Goal: Task Accomplishment & Management: Manage account settings

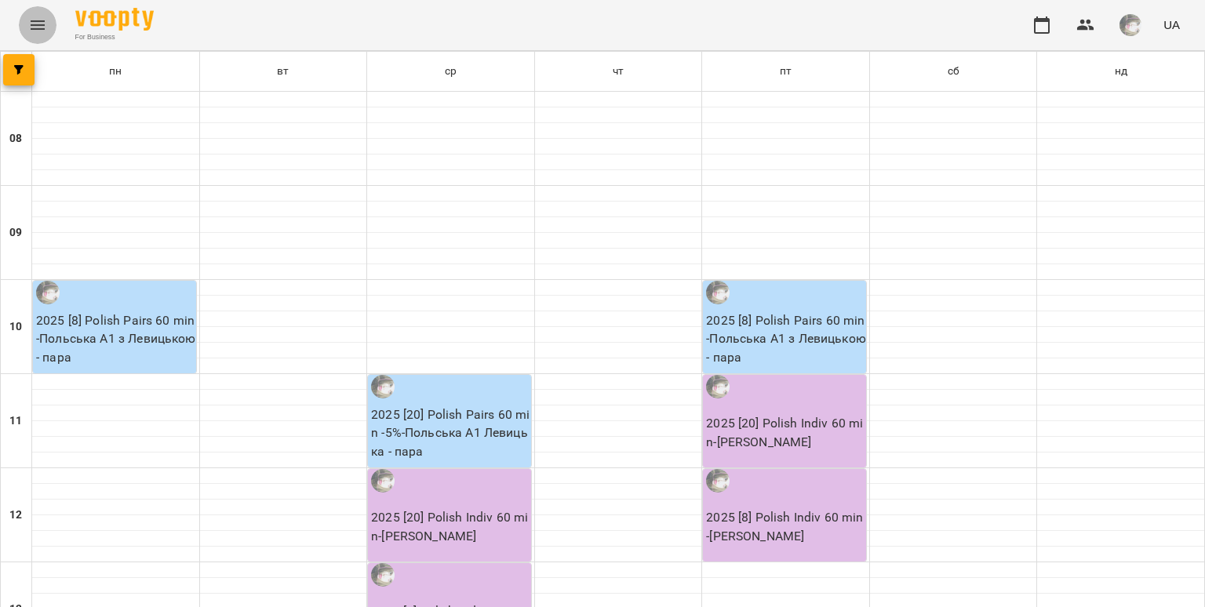
click at [53, 25] on button "Menu" at bounding box center [38, 25] width 38 height 38
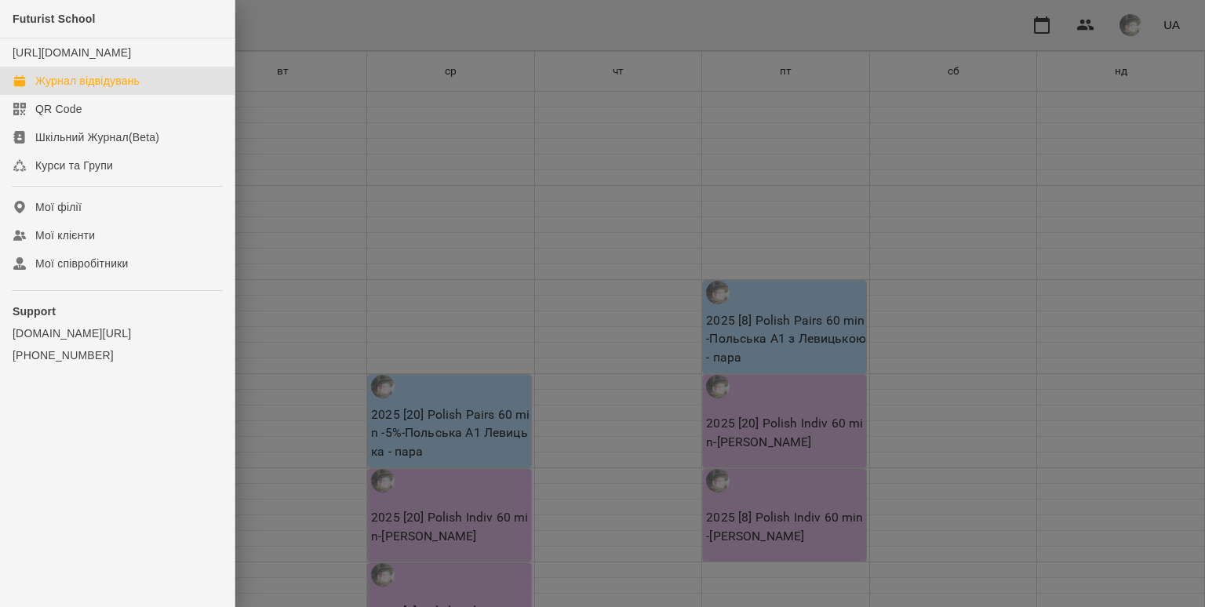
click at [81, 89] on div "Журнал відвідувань" at bounding box center [87, 81] width 104 height 16
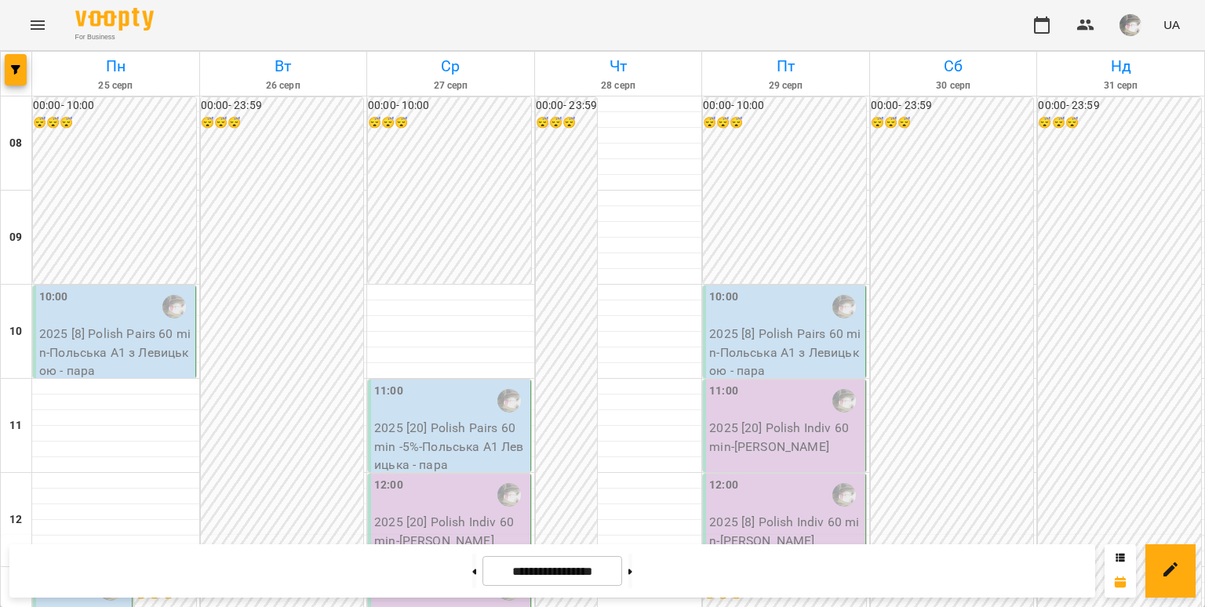
scroll to position [972, 0]
click at [472, 566] on button at bounding box center [474, 571] width 4 height 35
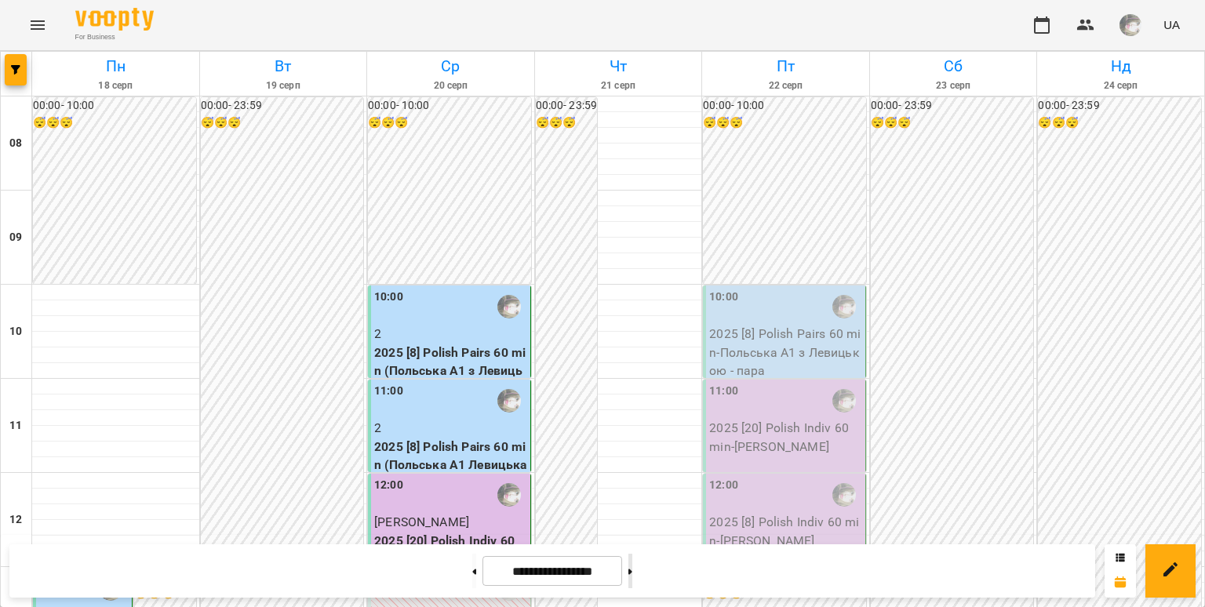
click at [632, 563] on button at bounding box center [630, 571] width 4 height 35
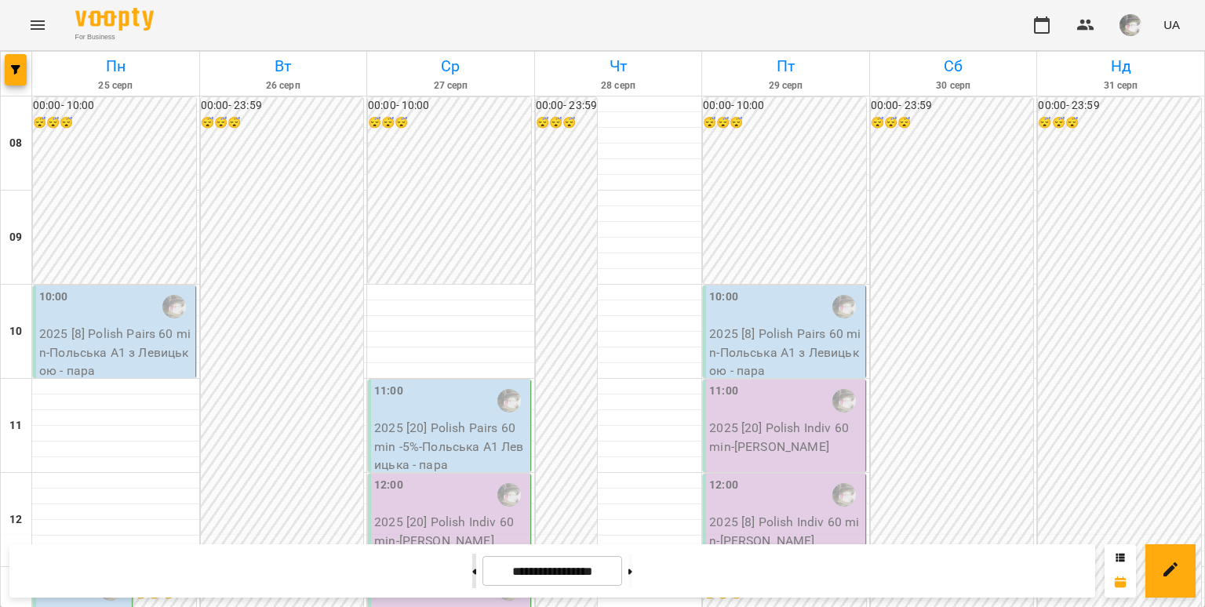
click at [472, 578] on button at bounding box center [474, 571] width 4 height 35
type input "**********"
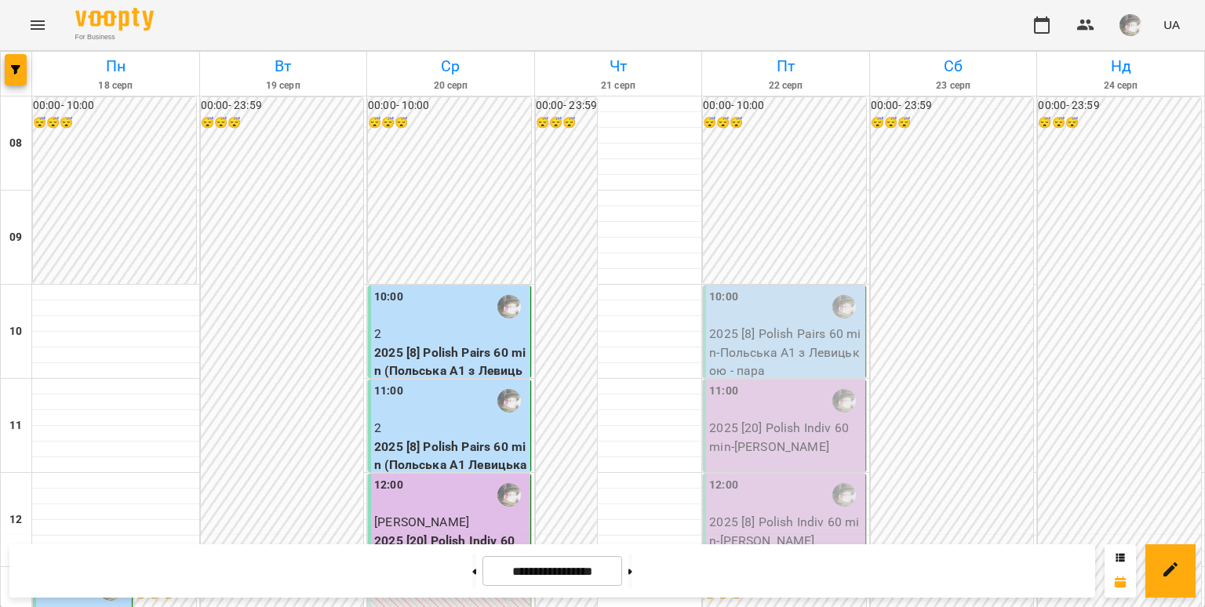
scroll to position [671, 0]
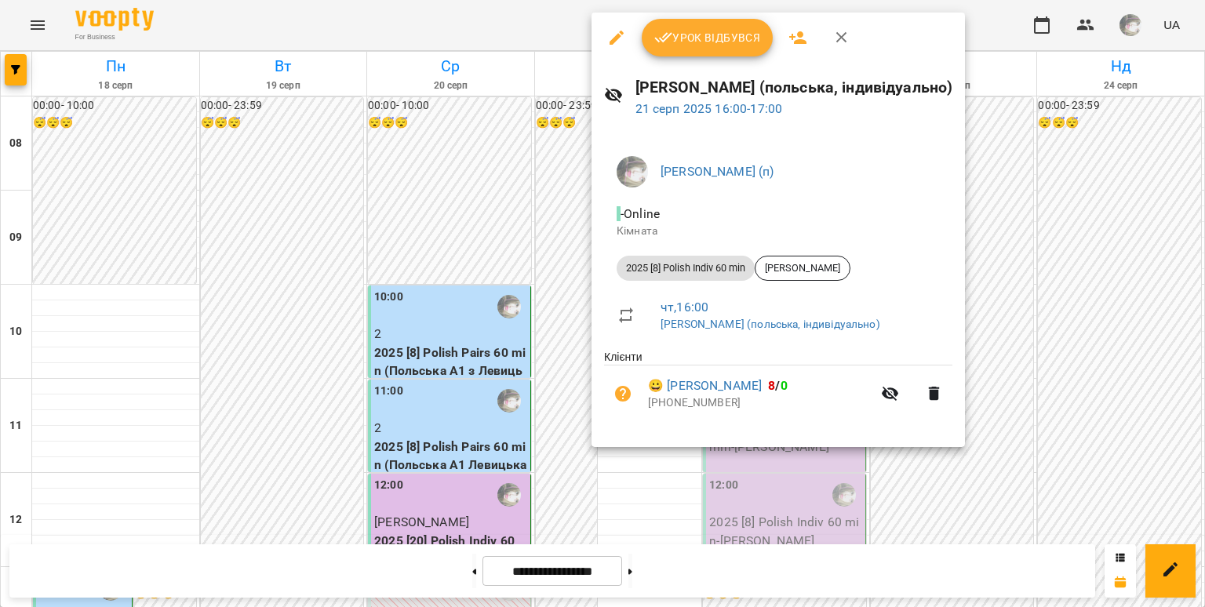
click at [704, 49] on button "Урок відбувся" at bounding box center [708, 38] width 132 height 38
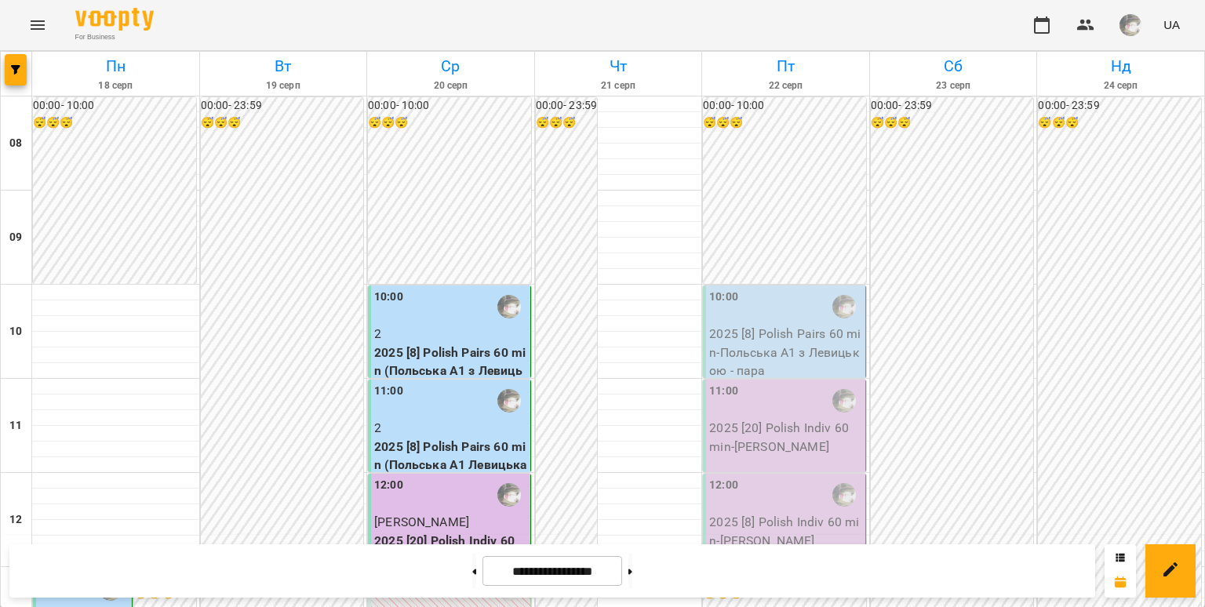
scroll to position [588, 0]
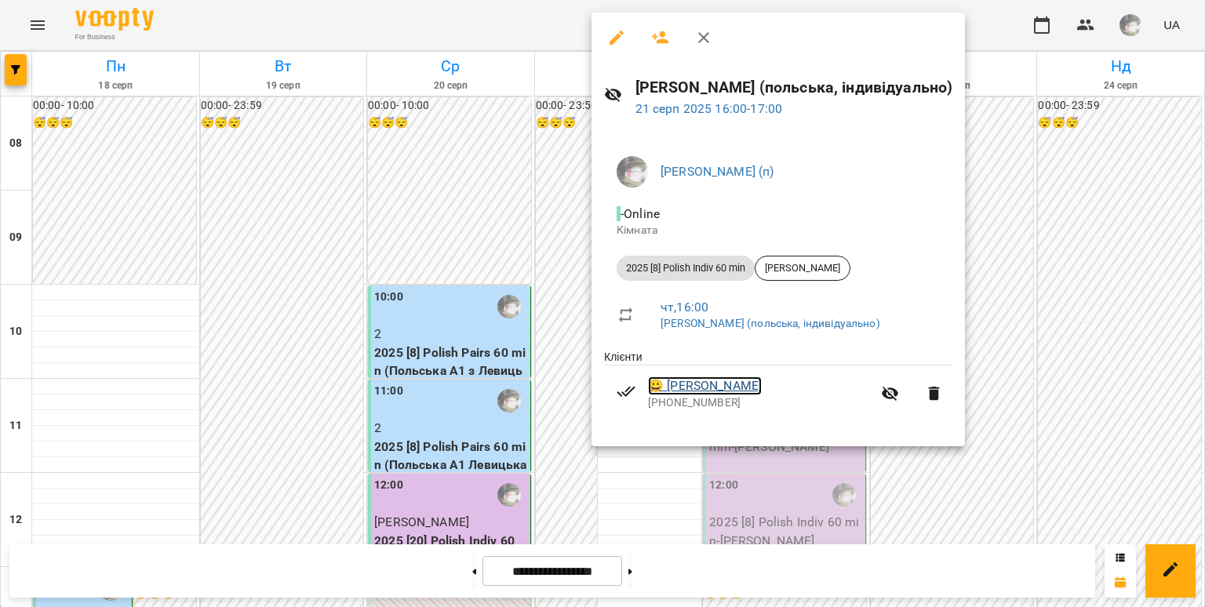
click at [697, 382] on link "😀 [PERSON_NAME]" at bounding box center [705, 386] width 114 height 19
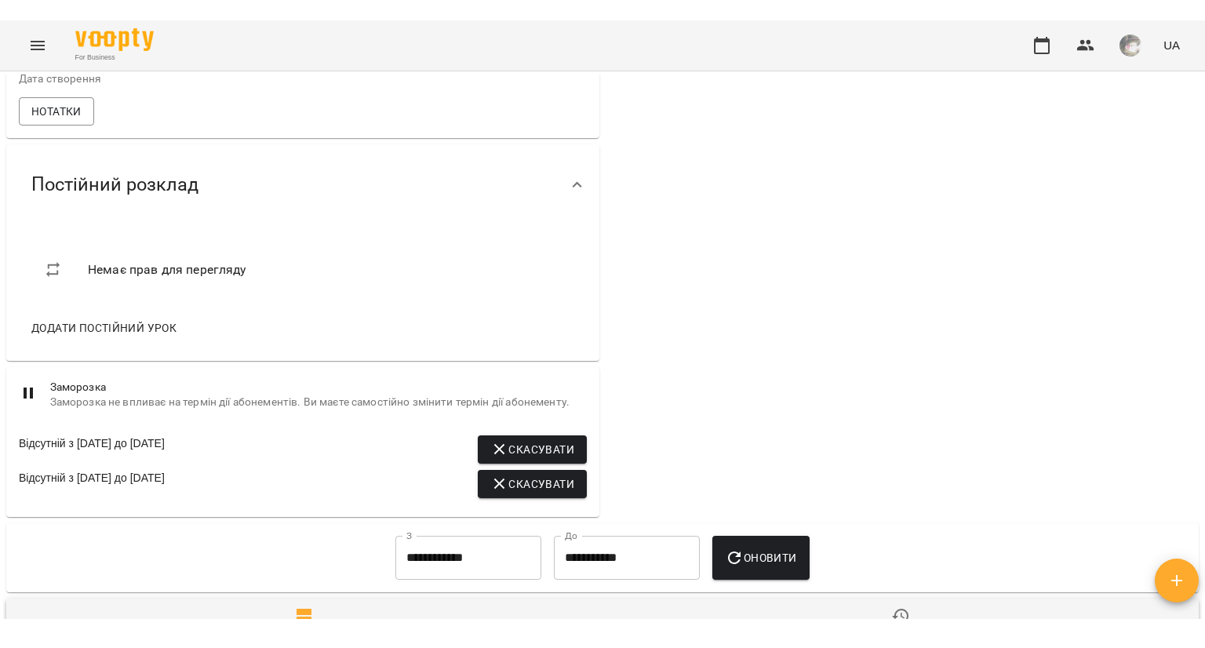
scroll to position [602, 0]
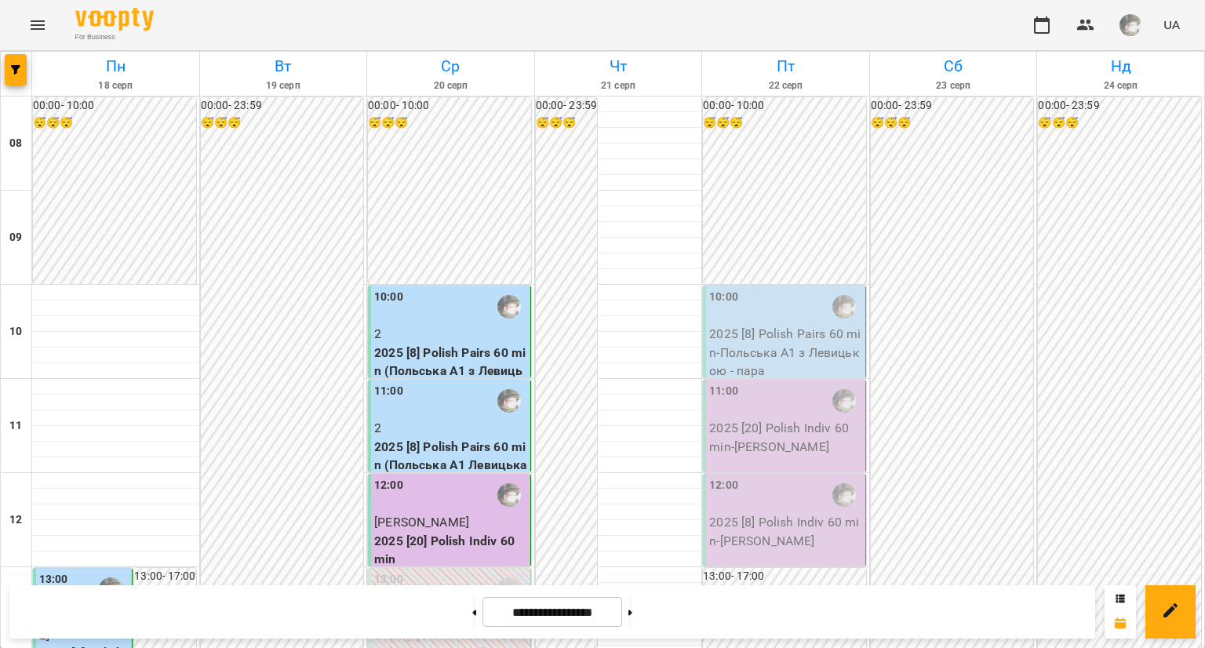
scroll to position [427, 0]
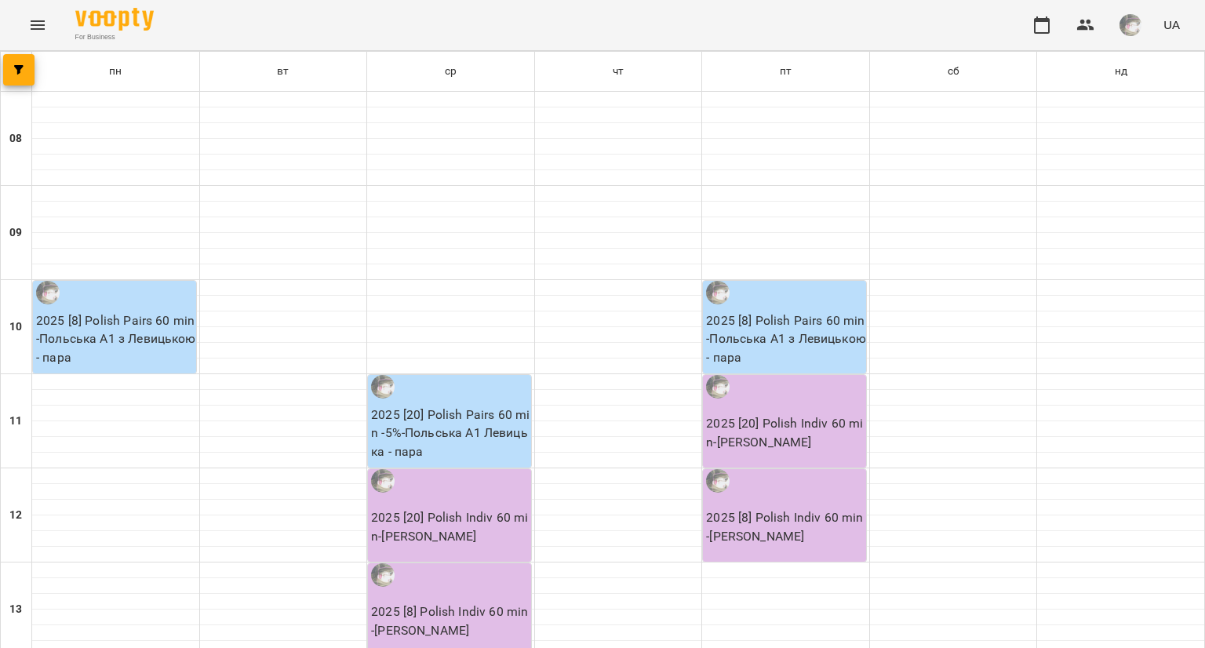
scroll to position [384, 0]
click at [37, 32] on icon "Menu" at bounding box center [37, 25] width 19 height 19
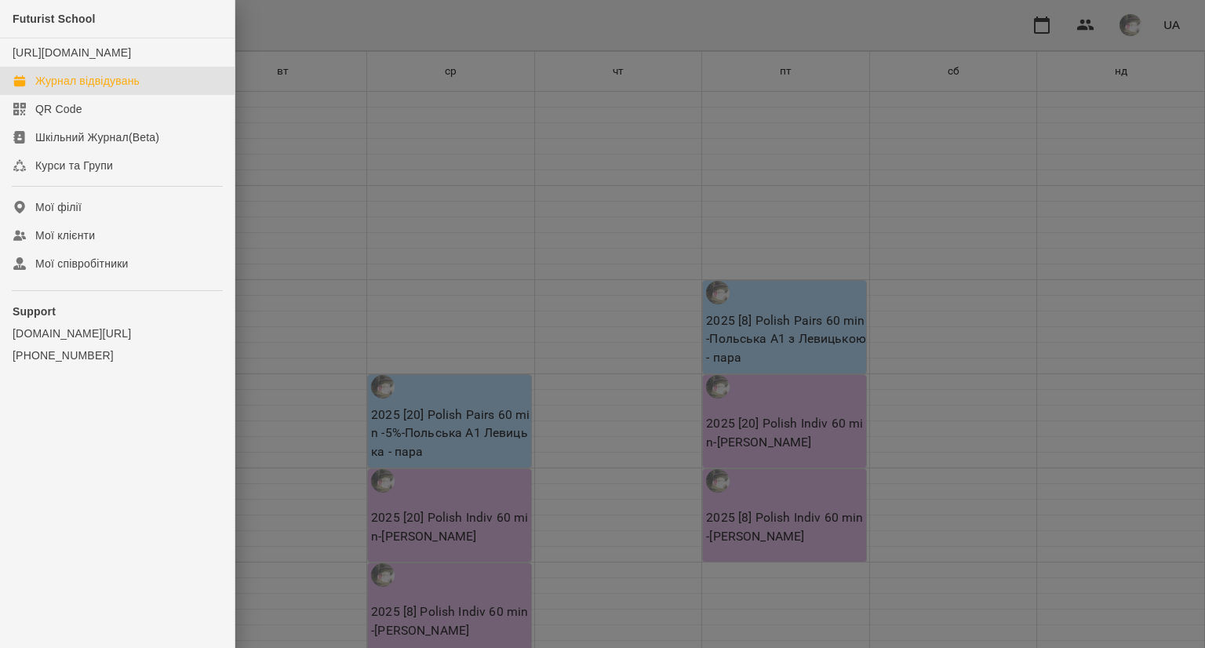
click at [84, 95] on link "Журнал відвідувань" at bounding box center [117, 81] width 235 height 28
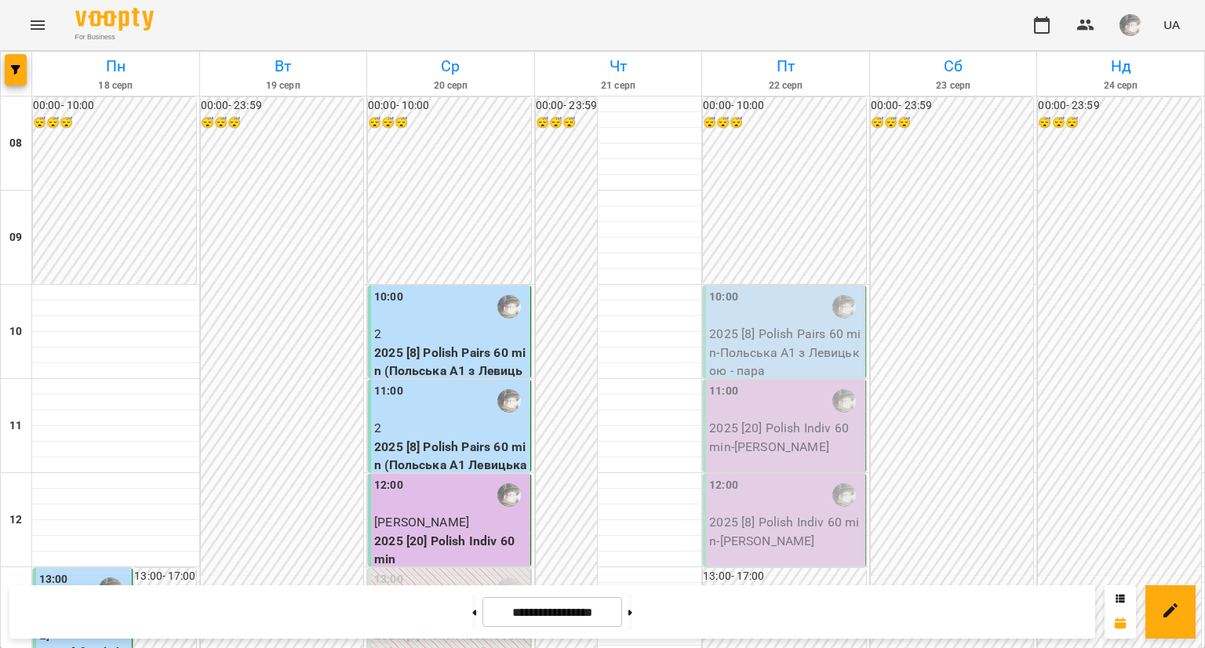
scroll to position [49, 0]
